Goal: Transaction & Acquisition: Purchase product/service

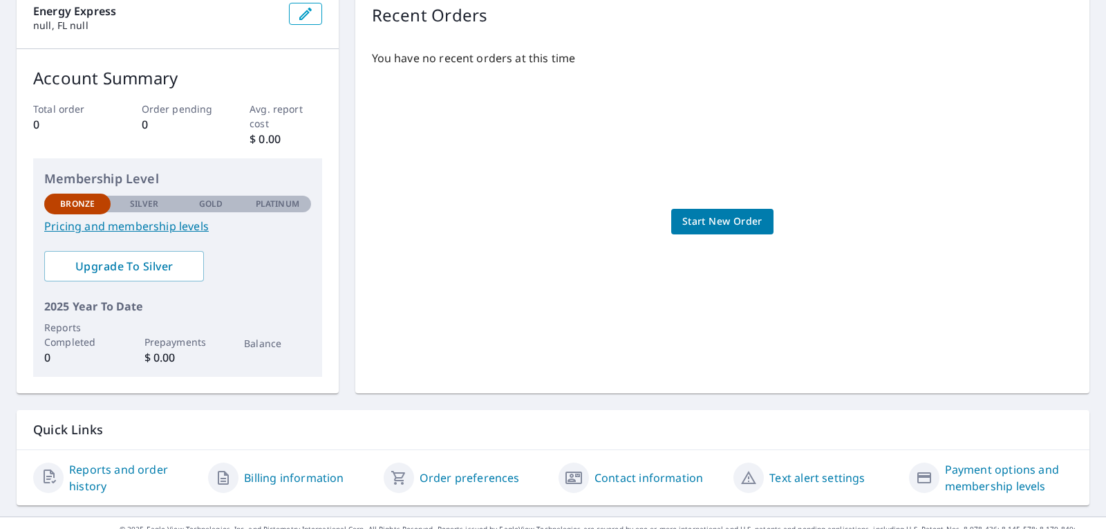
scroll to position [176, 0]
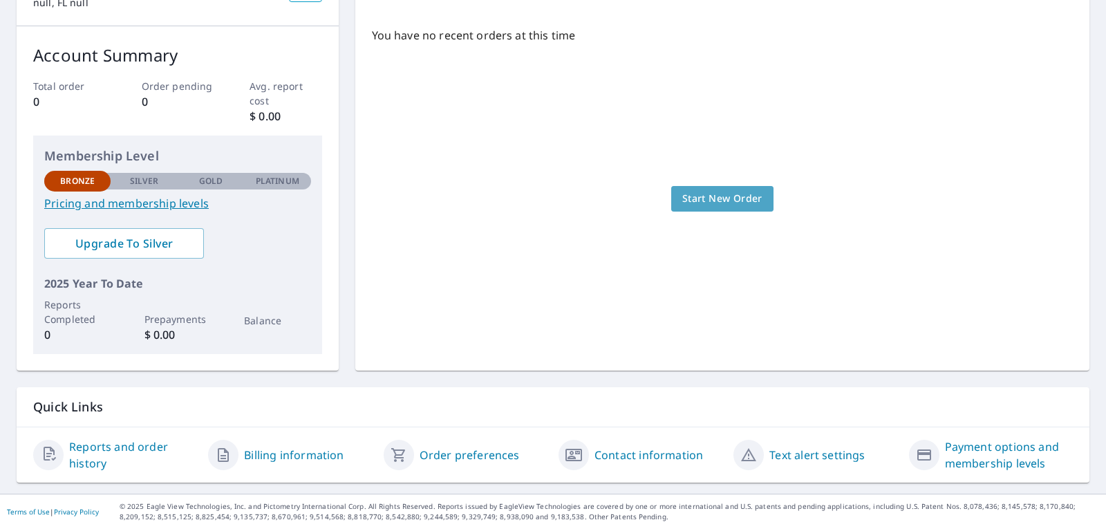
click at [691, 198] on span "Start New Order" at bounding box center [722, 198] width 80 height 17
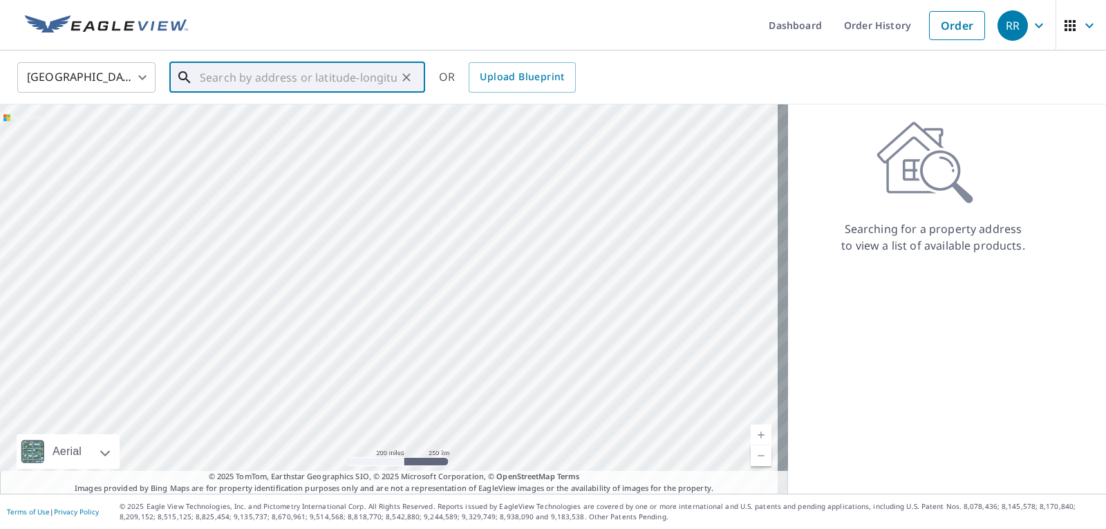
click at [296, 71] on input "text" at bounding box center [298, 77] width 197 height 39
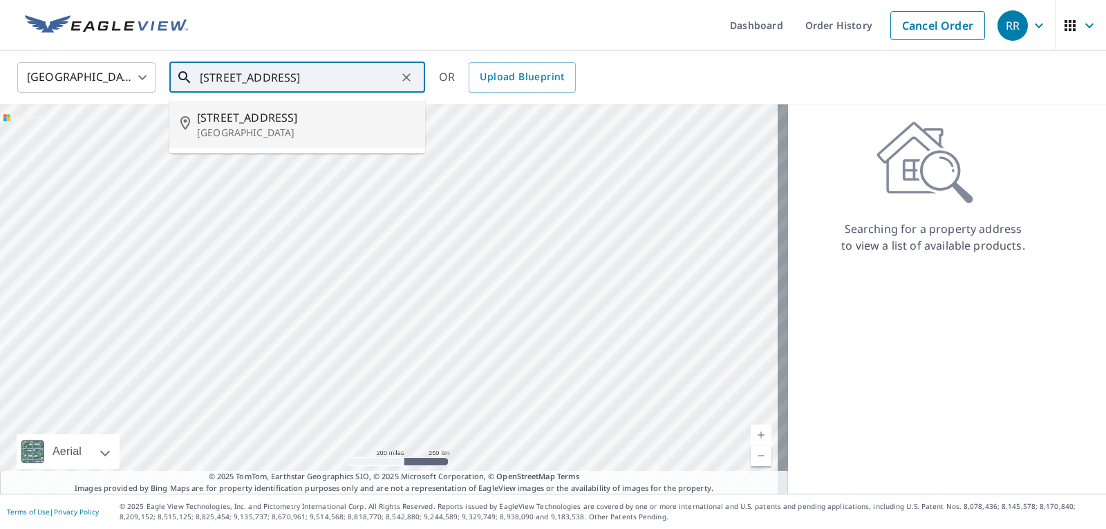
click at [298, 117] on span "[STREET_ADDRESS]" at bounding box center [305, 117] width 217 height 17
type input "[STREET_ADDRESS]"
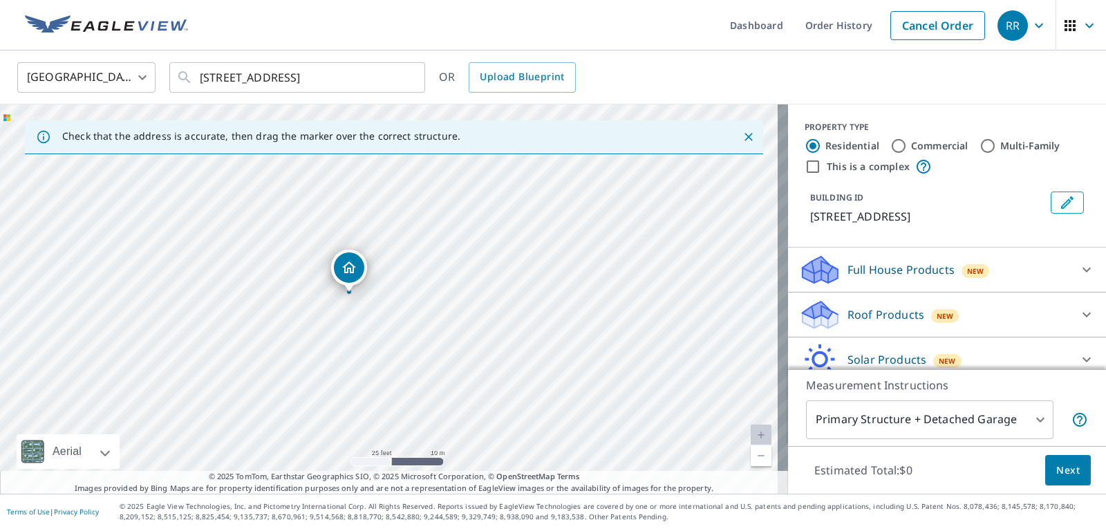
drag, startPoint x: 470, startPoint y: 220, endPoint x: 436, endPoint y: 346, distance: 130.5
click at [431, 410] on div "[STREET_ADDRESS]" at bounding box center [394, 298] width 788 height 389
drag, startPoint x: 429, startPoint y: 248, endPoint x: 417, endPoint y: 287, distance: 41.1
click at [417, 287] on div "[STREET_ADDRESS]" at bounding box center [394, 298] width 788 height 389
drag, startPoint x: 408, startPoint y: 262, endPoint x: 427, endPoint y: 294, distance: 37.2
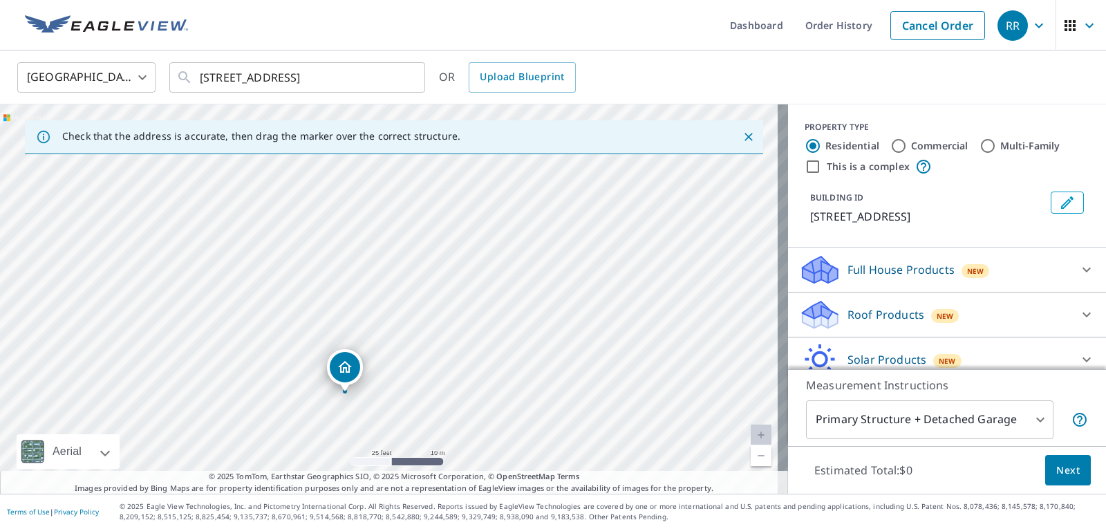
click at [425, 299] on div "[STREET_ADDRESS]" at bounding box center [394, 298] width 788 height 389
drag, startPoint x: 429, startPoint y: 306, endPoint x: 428, endPoint y: 259, distance: 47.0
click at [428, 259] on div "[STREET_ADDRESS]" at bounding box center [394, 298] width 788 height 389
click at [387, 275] on icon "Dropped pin, building 1, Residential property, 3208 N Avenida Republica De Cuba…" at bounding box center [389, 271] width 14 height 12
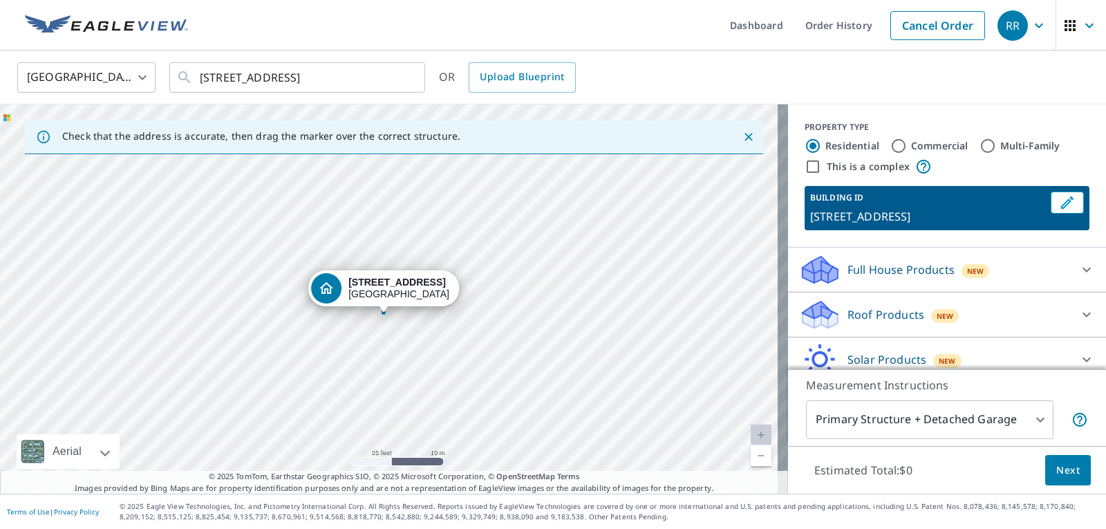
drag, startPoint x: 389, startPoint y: 296, endPoint x: 383, endPoint y: 312, distance: 16.8
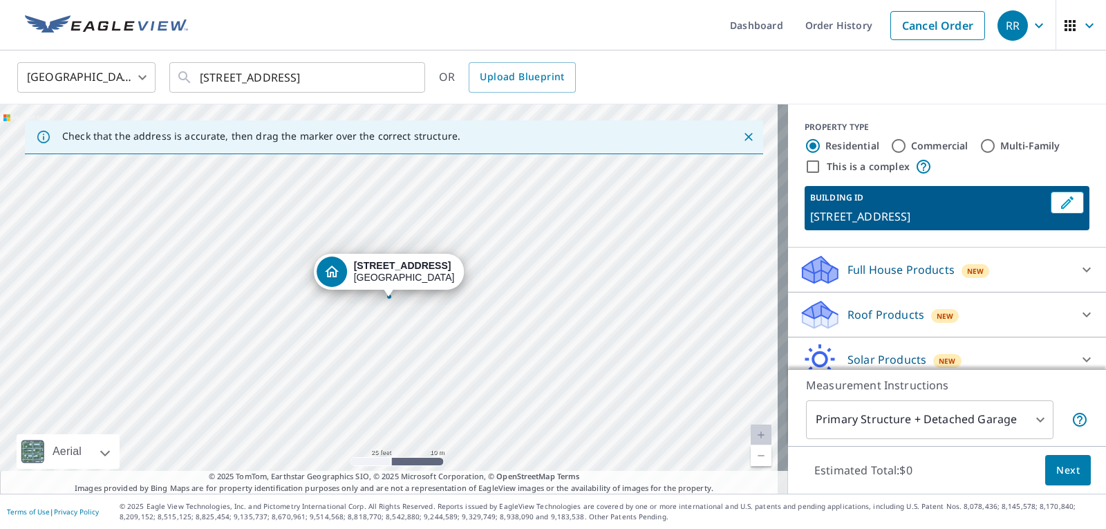
click at [461, 211] on div "[STREET_ADDRESS]" at bounding box center [394, 298] width 788 height 389
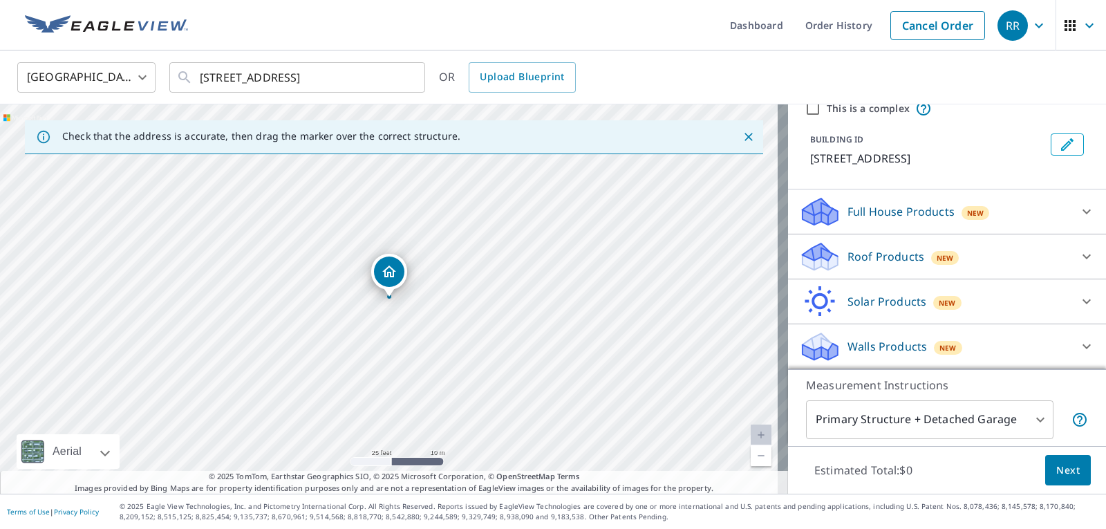
scroll to position [75, 0]
click at [1028, 418] on body "RR RR Dashboard Order History Cancel Order RR [GEOGRAPHIC_DATA] US ​ [STREET_AD…" at bounding box center [553, 264] width 1106 height 529
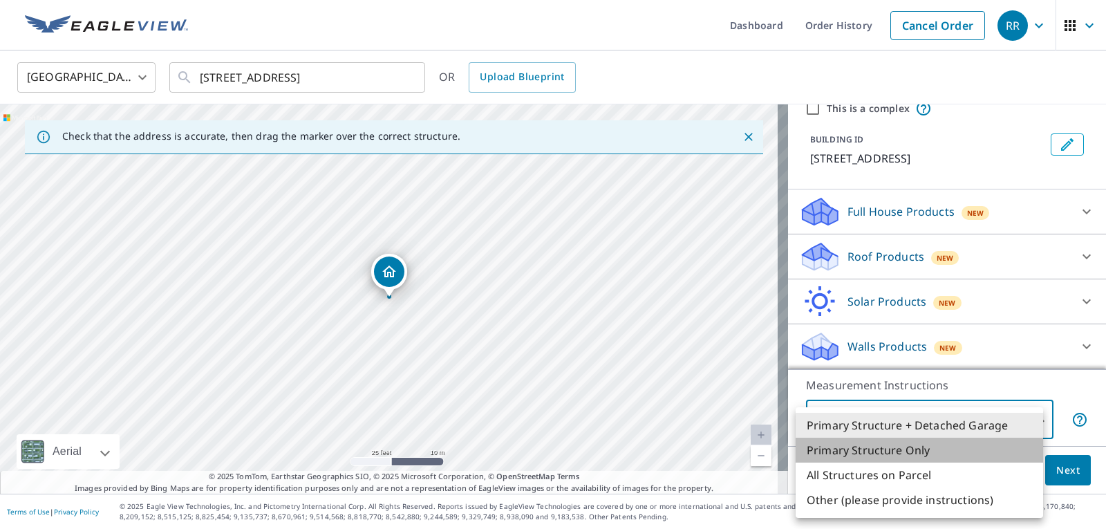
click at [988, 449] on li "Primary Structure Only" at bounding box center [920, 450] width 248 height 25
type input "2"
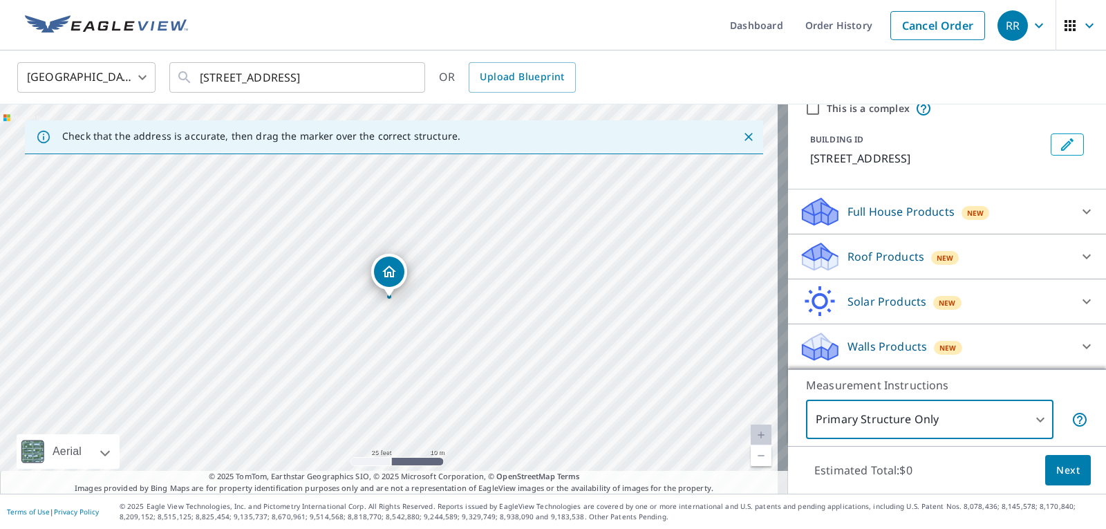
click at [1056, 469] on span "Next" at bounding box center [1068, 470] width 24 height 17
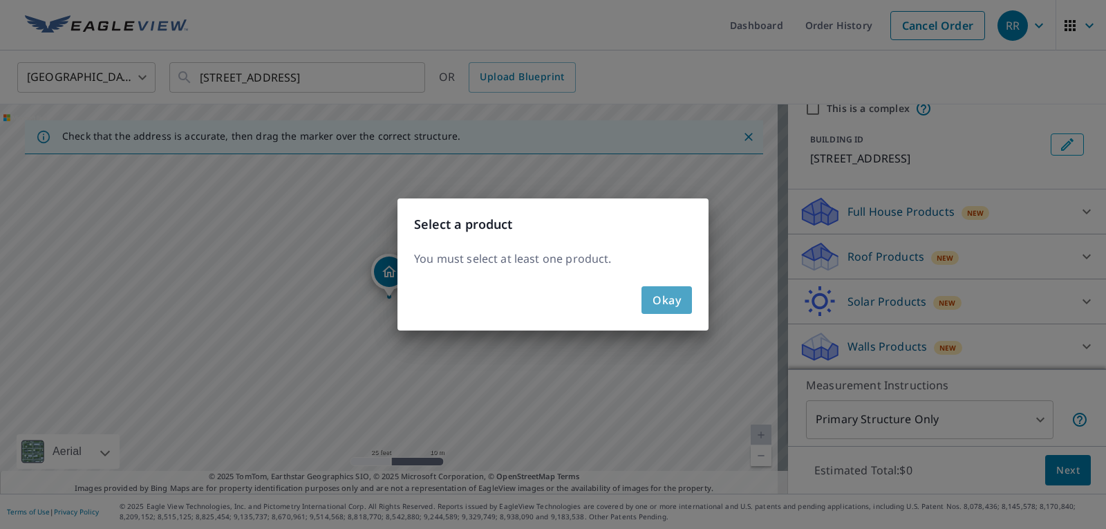
click at [668, 295] on span "Okay" at bounding box center [667, 299] width 28 height 19
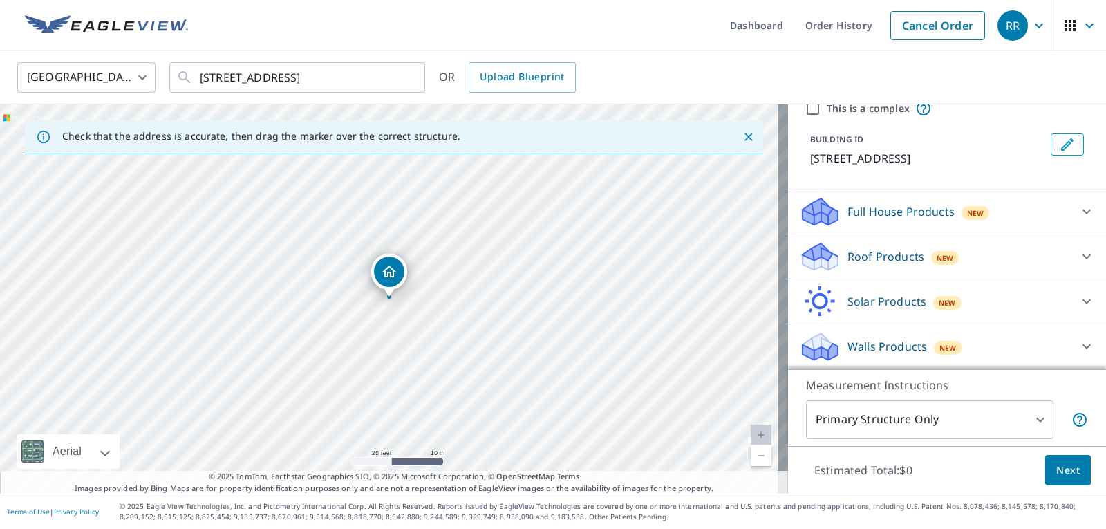
click at [1075, 247] on div at bounding box center [1086, 256] width 33 height 33
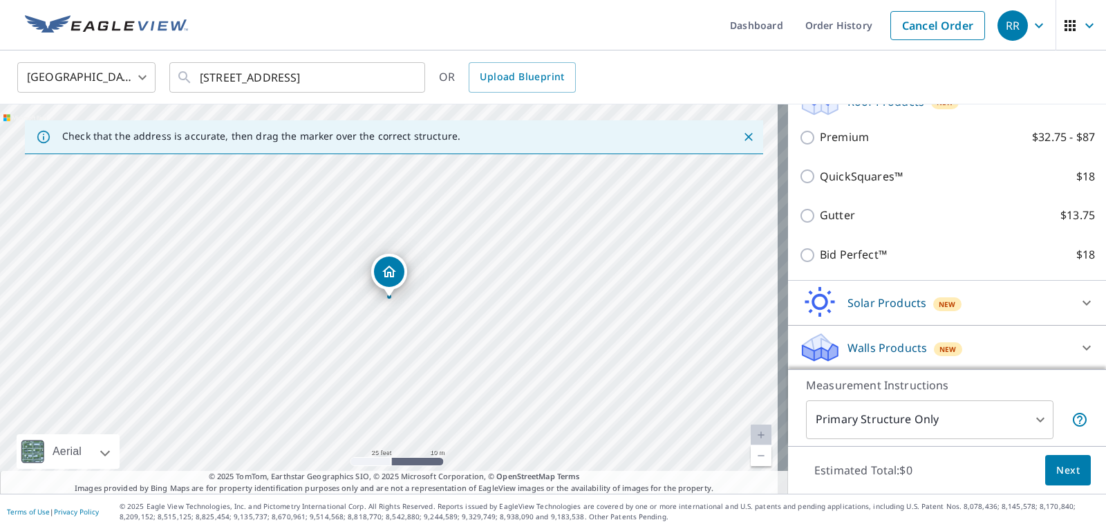
scroll to position [144, 0]
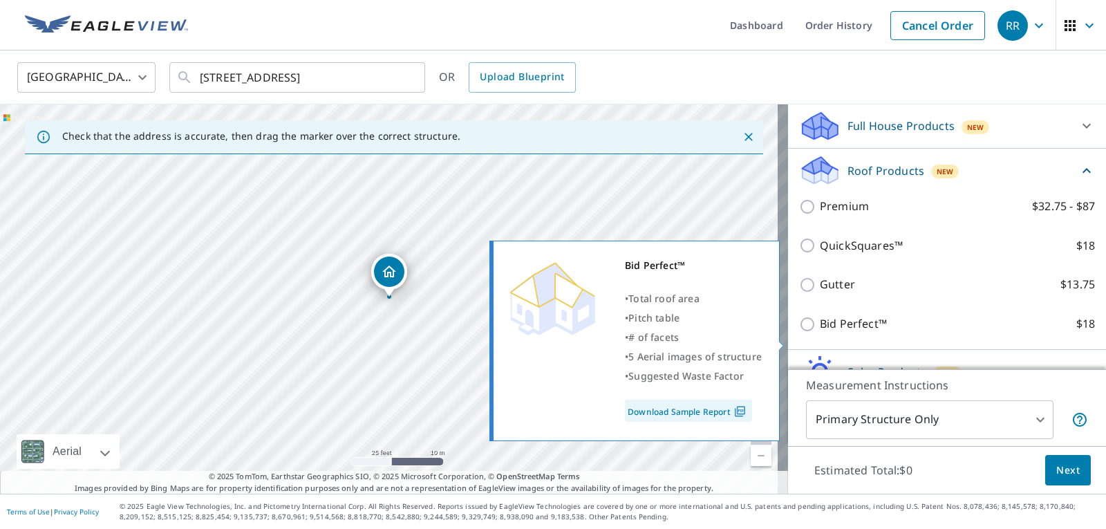
click at [825, 333] on p "Bid Perfect™" at bounding box center [853, 323] width 67 height 17
click at [820, 333] on input "Bid Perfect™ $18" at bounding box center [809, 324] width 21 height 17
checkbox input "true"
type input "1"
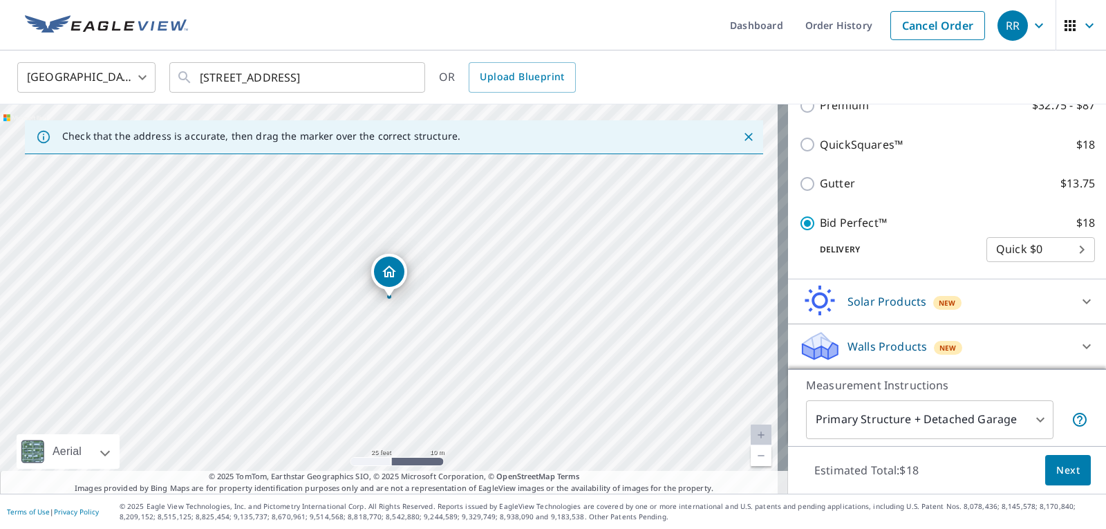
scroll to position [283, 0]
click at [1061, 245] on body "RR RR Dashboard Order History Cancel Order RR [GEOGRAPHIC_DATA] US ​ [STREET_AD…" at bounding box center [553, 264] width 1106 height 529
click at [1061, 245] on li "Quick $0" at bounding box center [1020, 249] width 109 height 25
click at [1045, 466] on button "Next" at bounding box center [1068, 470] width 46 height 31
